Goal: Task Accomplishment & Management: Manage account settings

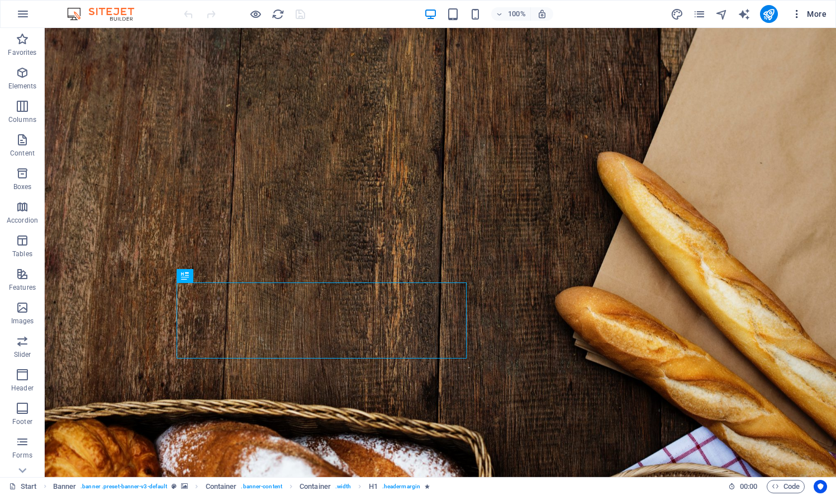
click at [799, 13] on icon "button" at bounding box center [797, 13] width 11 height 11
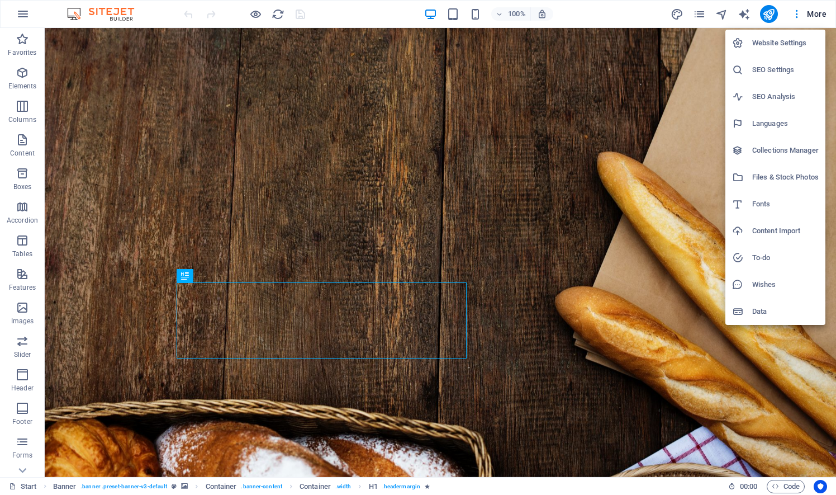
click at [22, 474] on div at bounding box center [418, 247] width 836 height 495
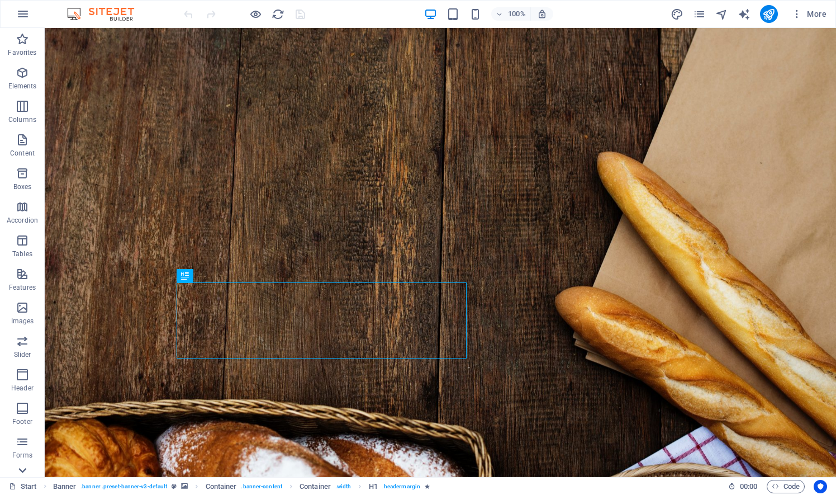
click at [21, 468] on icon at bounding box center [23, 470] width 16 height 16
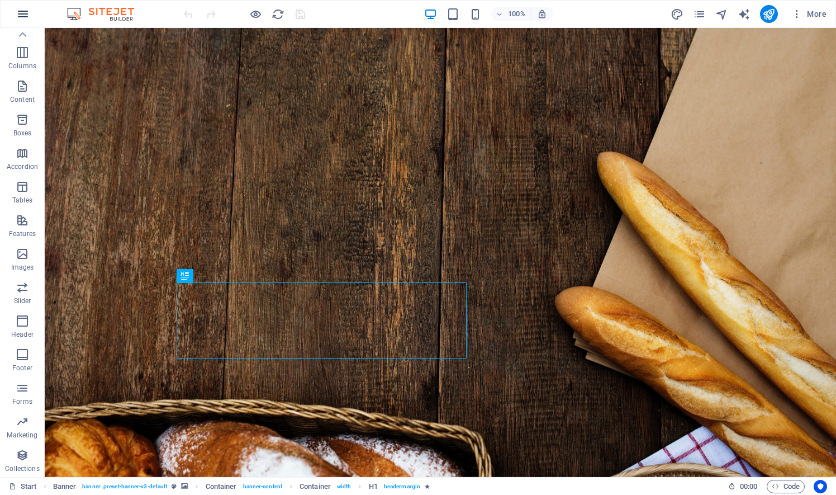
click at [21, 12] on icon "button" at bounding box center [22, 13] width 13 height 13
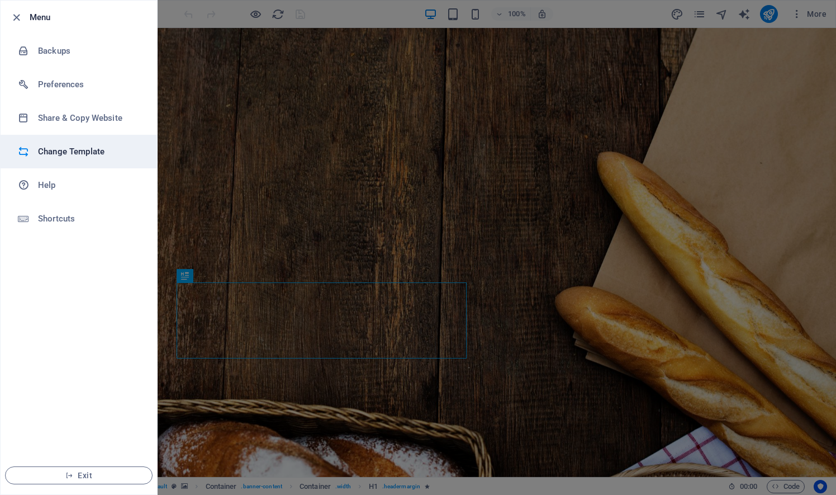
click at [87, 145] on h6 "Change Template" at bounding box center [89, 151] width 103 height 13
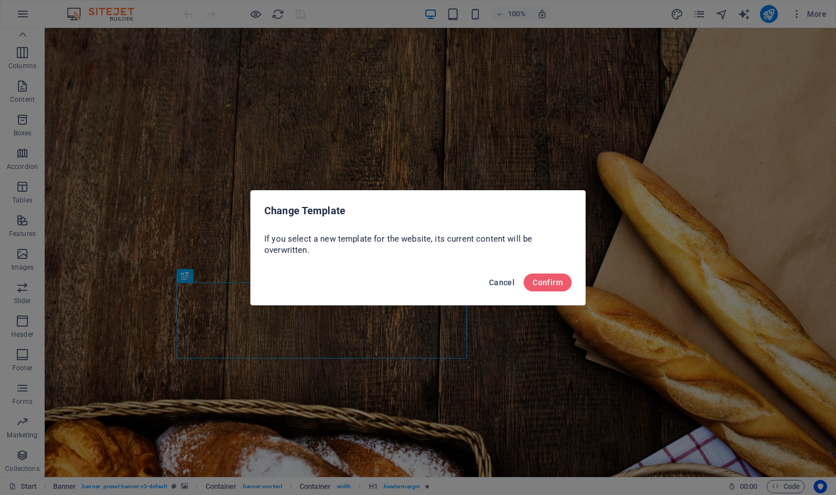
click at [505, 283] on span "Cancel" at bounding box center [502, 282] width 26 height 9
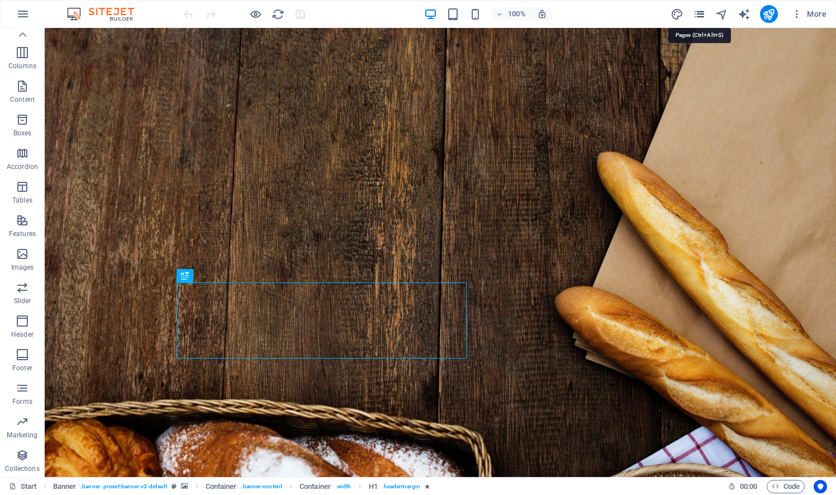
click at [703, 12] on icon "pages" at bounding box center [699, 14] width 13 height 13
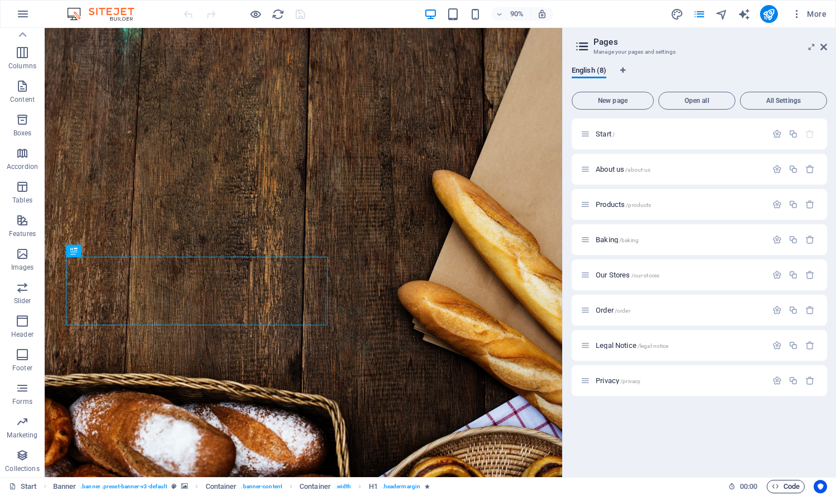
click at [791, 487] on span "Code" at bounding box center [786, 486] width 28 height 13
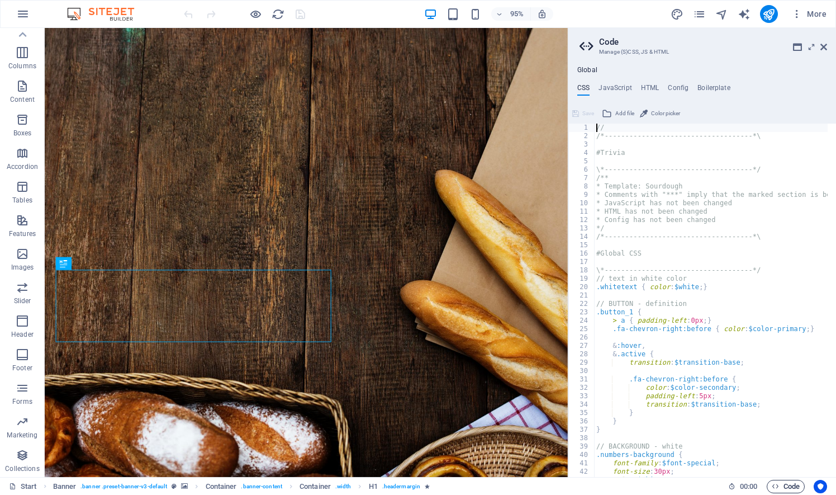
click at [791, 487] on span "Code" at bounding box center [786, 486] width 28 height 13
click at [822, 47] on icon at bounding box center [824, 46] width 7 height 9
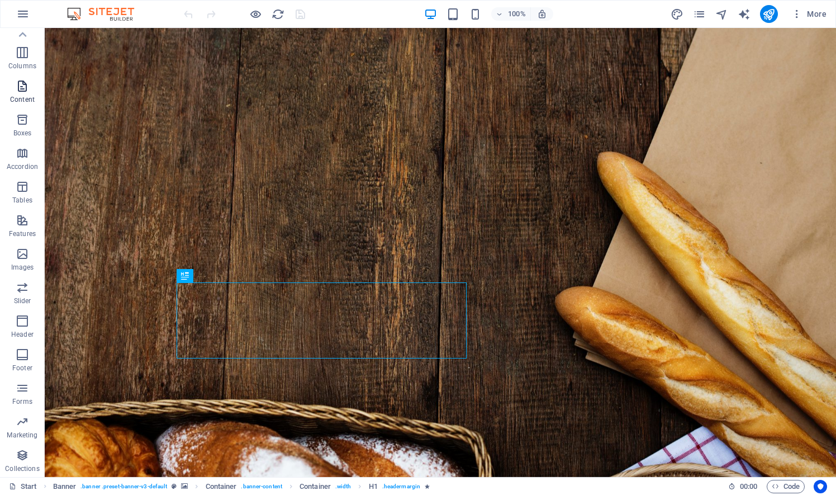
click at [26, 84] on icon "button" at bounding box center [22, 85] width 13 height 13
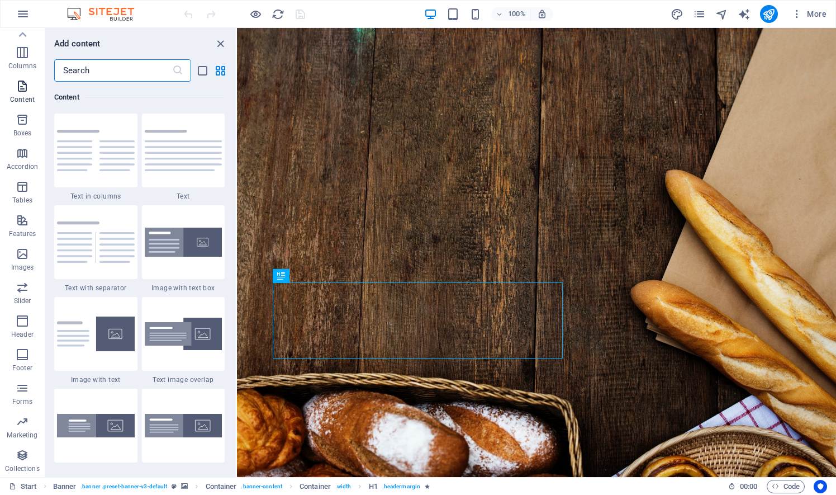
scroll to position [1956, 0]
click at [26, 84] on icon "button" at bounding box center [22, 85] width 13 height 13
click at [31, 458] on span "Collections" at bounding box center [22, 461] width 45 height 27
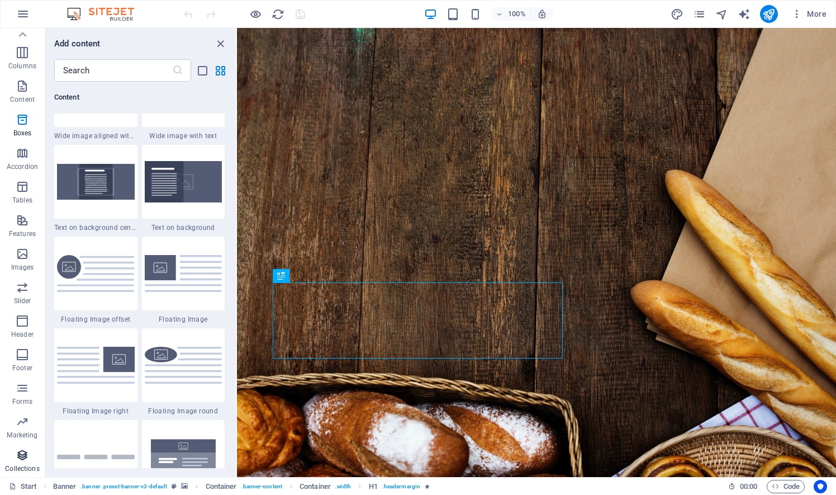
scroll to position [10234, 0]
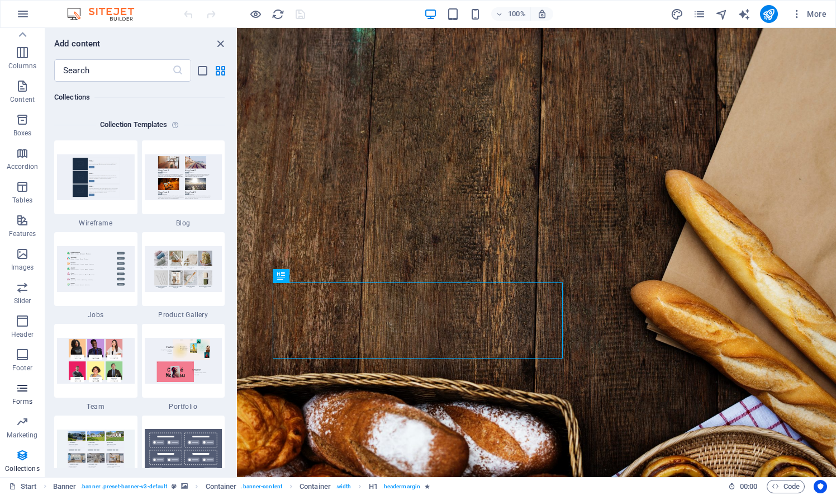
click at [22, 390] on icon "button" at bounding box center [22, 387] width 13 height 13
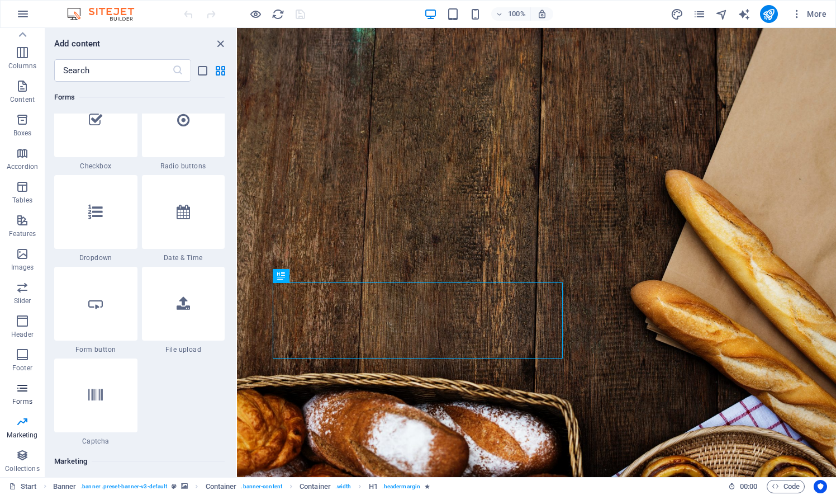
scroll to position [8162, 0]
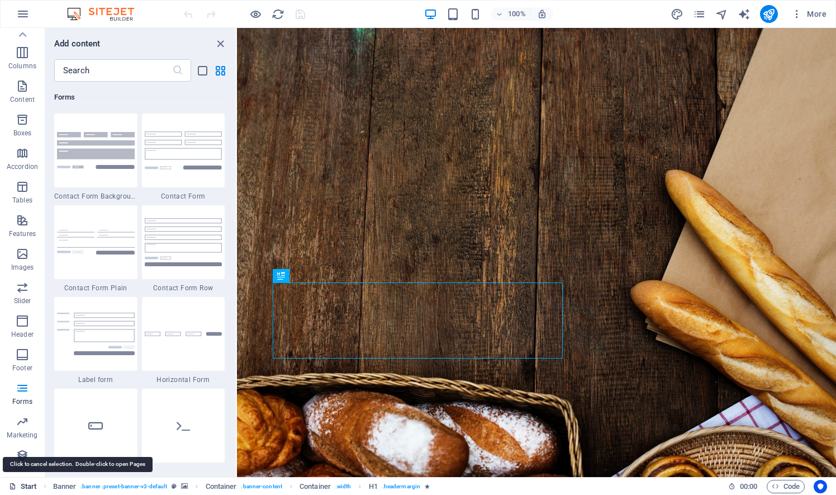
click at [29, 484] on link "Start" at bounding box center [23, 486] width 28 height 13
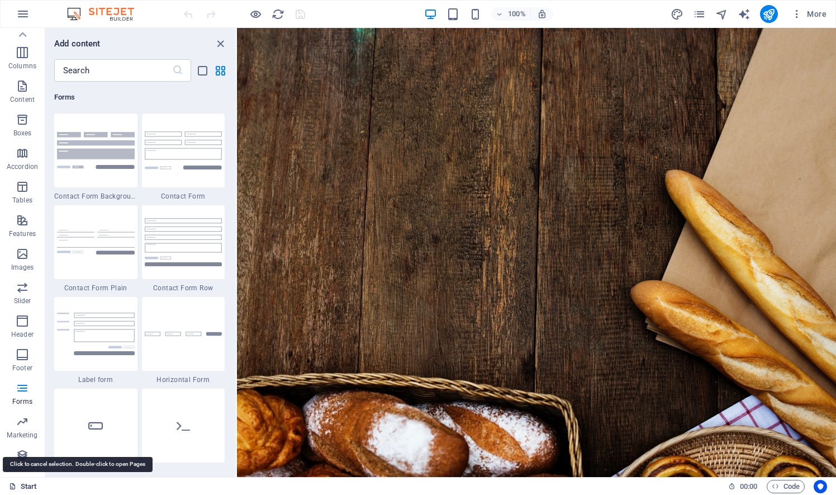
click at [29, 484] on link "Start" at bounding box center [23, 486] width 28 height 13
click at [111, 8] on img at bounding box center [106, 13] width 84 height 13
click at [817, 12] on span "More" at bounding box center [809, 13] width 35 height 11
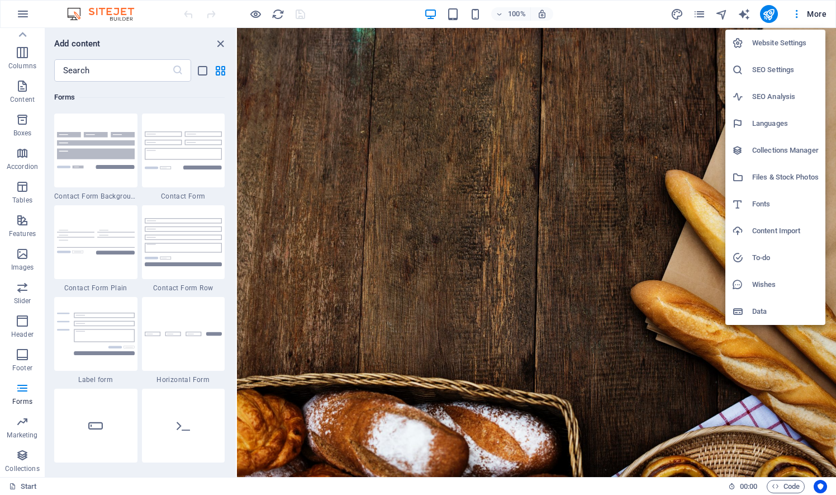
click at [764, 41] on h6 "Website Settings" at bounding box center [785, 42] width 67 height 13
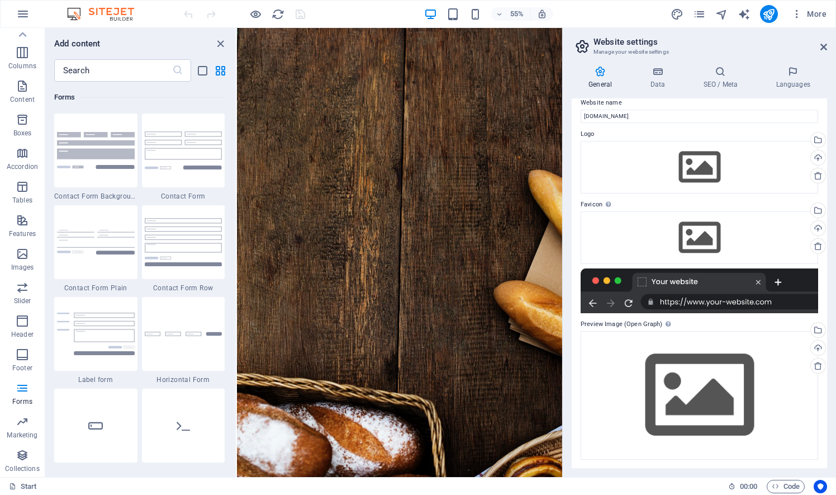
scroll to position [0, 0]
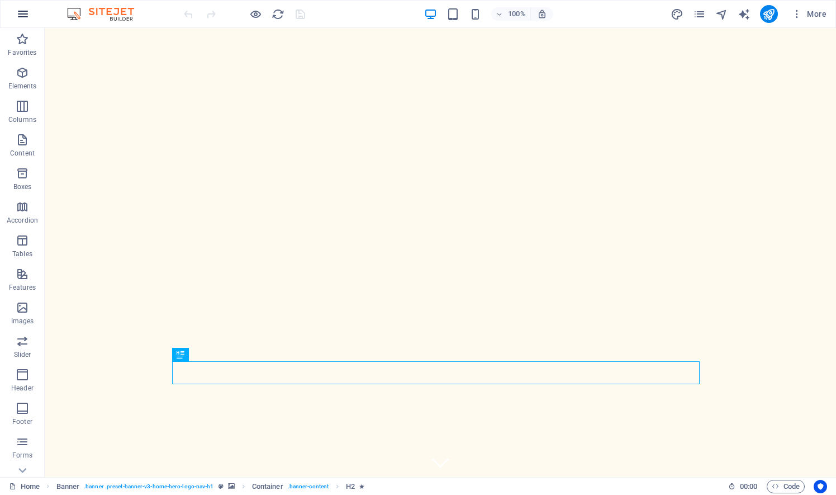
click at [18, 15] on icon "button" at bounding box center [22, 13] width 13 height 13
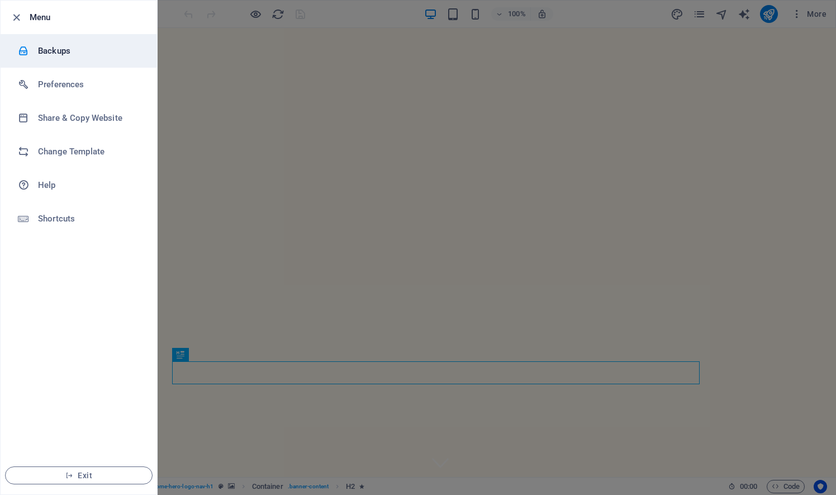
click at [50, 49] on h6 "Backups" at bounding box center [89, 50] width 103 height 13
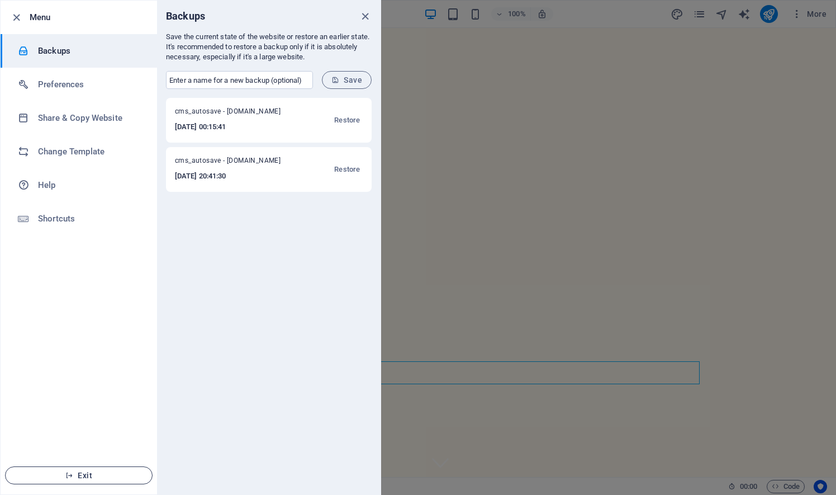
click at [117, 468] on button "Exit" at bounding box center [79, 475] width 148 height 18
